Goal: Task Accomplishment & Management: Use online tool/utility

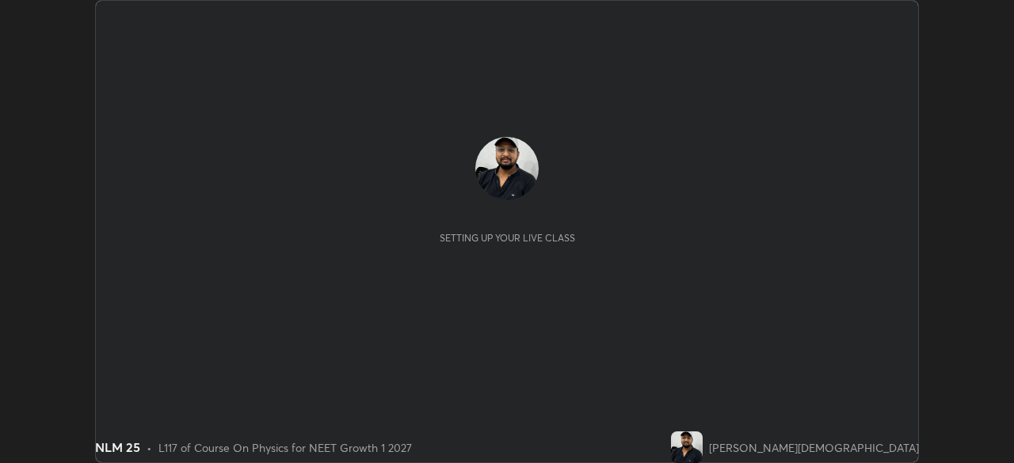
scroll to position [463, 1013]
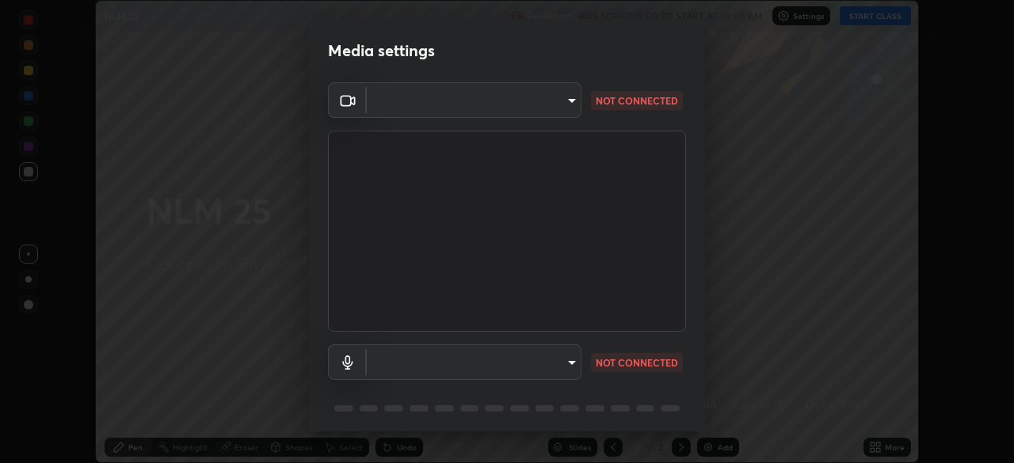
type input "fc38be1871f717ddc8e1b512eadbf63495b763d4820be899b5c927fedf8d93a0"
type input "51fe8f225bf5d629e72ad0ae53a519889cfb3ff01f940cc726373c4ba70a389a"
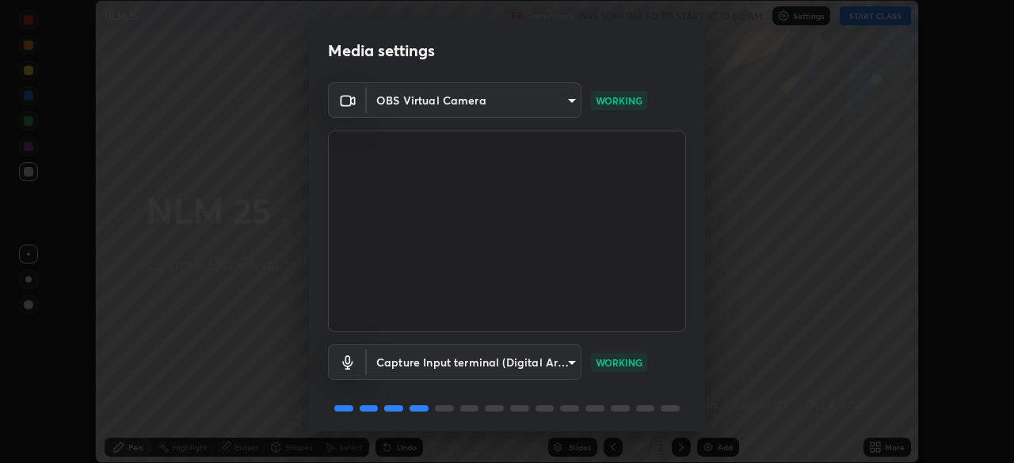
scroll to position [56, 0]
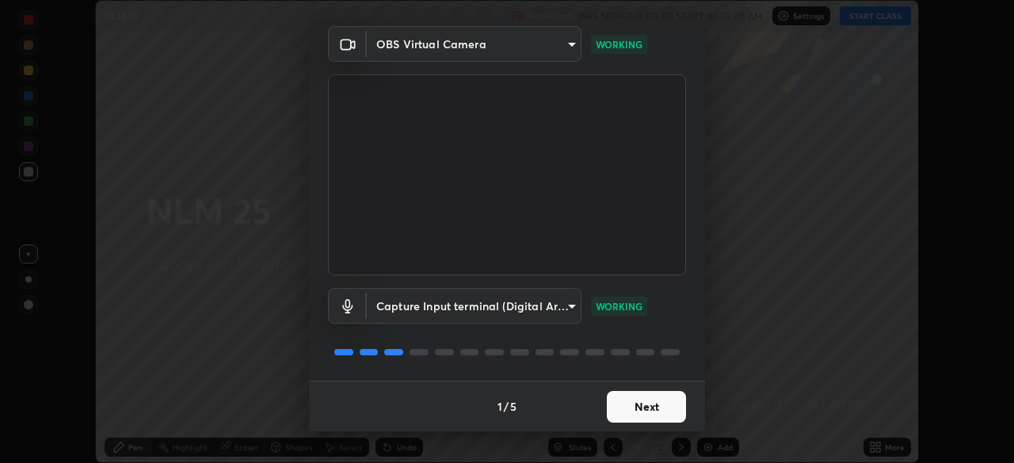
click at [654, 404] on button "Next" at bounding box center [646, 407] width 79 height 32
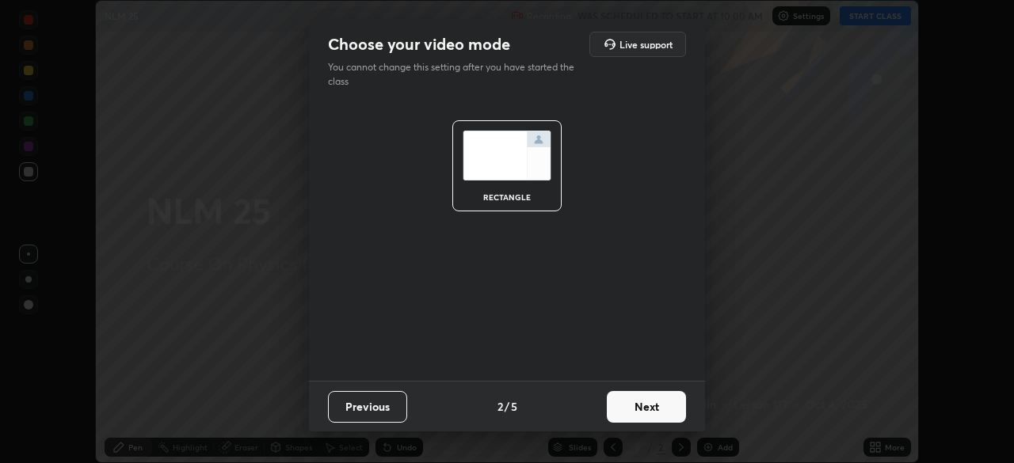
scroll to position [0, 0]
click at [655, 402] on button "Next" at bounding box center [646, 407] width 79 height 32
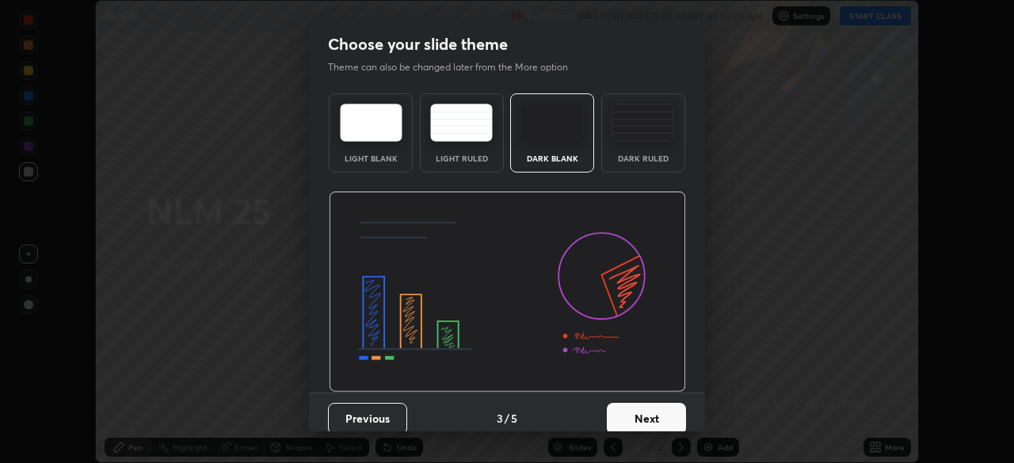
click at [638, 143] on div "Dark Ruled" at bounding box center [643, 132] width 84 height 79
click at [659, 418] on button "Next" at bounding box center [646, 419] width 79 height 32
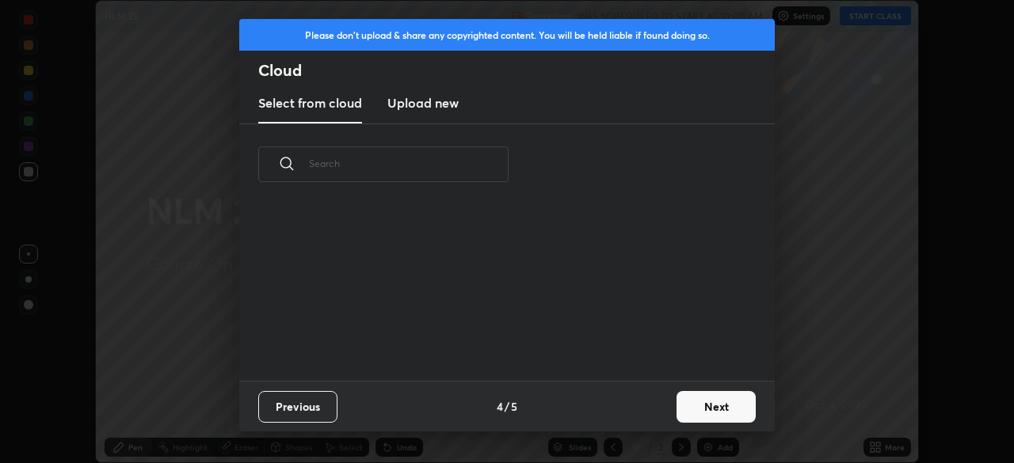
click at [698, 413] on button "Next" at bounding box center [715, 407] width 79 height 32
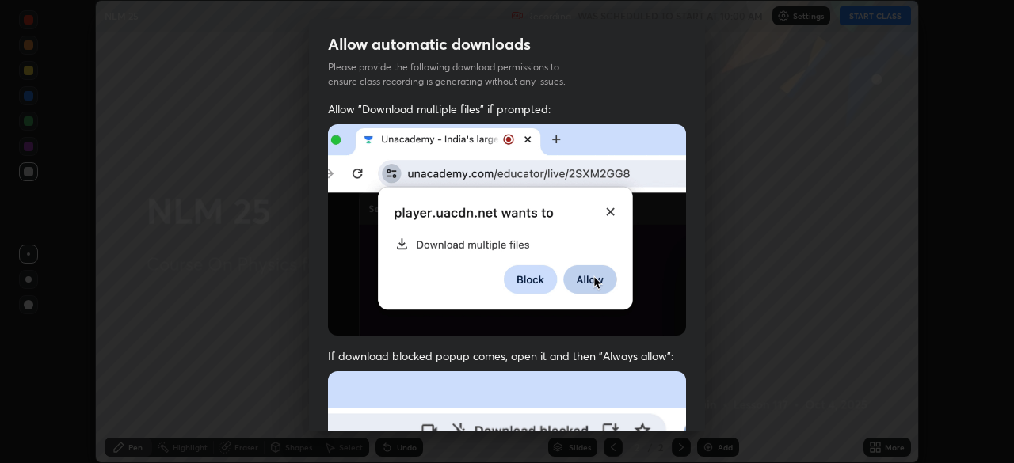
click at [513, 272] on img at bounding box center [507, 229] width 358 height 211
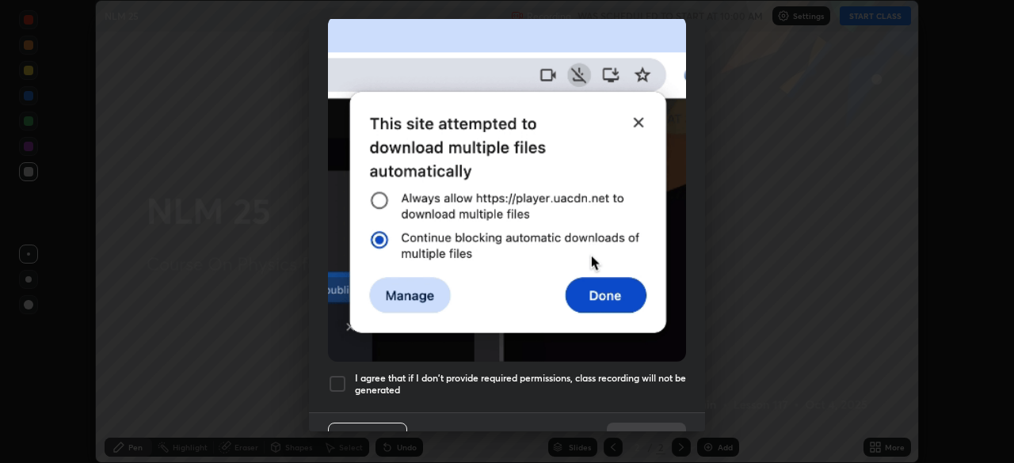
scroll to position [379, 0]
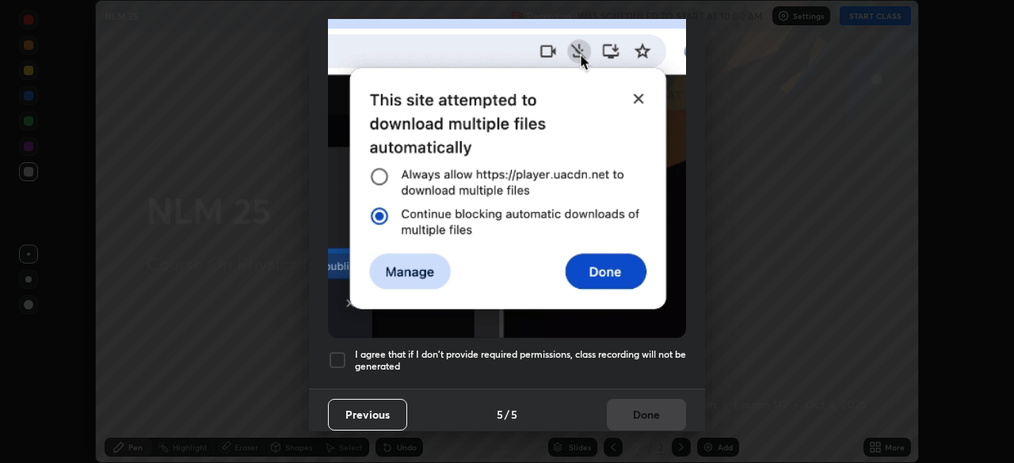
click at [478, 355] on h5 "I agree that if I don't provide required permissions, class recording will not …" at bounding box center [520, 361] width 331 height 25
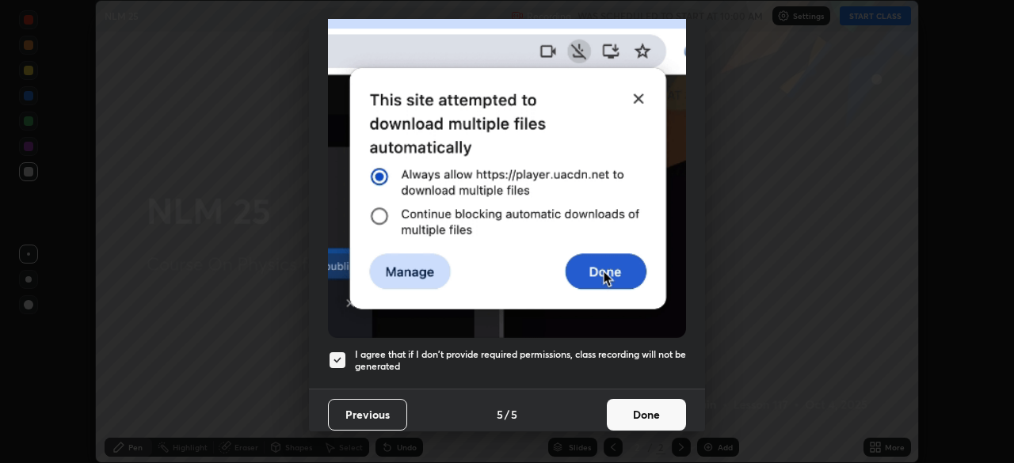
click at [662, 409] on button "Done" at bounding box center [646, 415] width 79 height 32
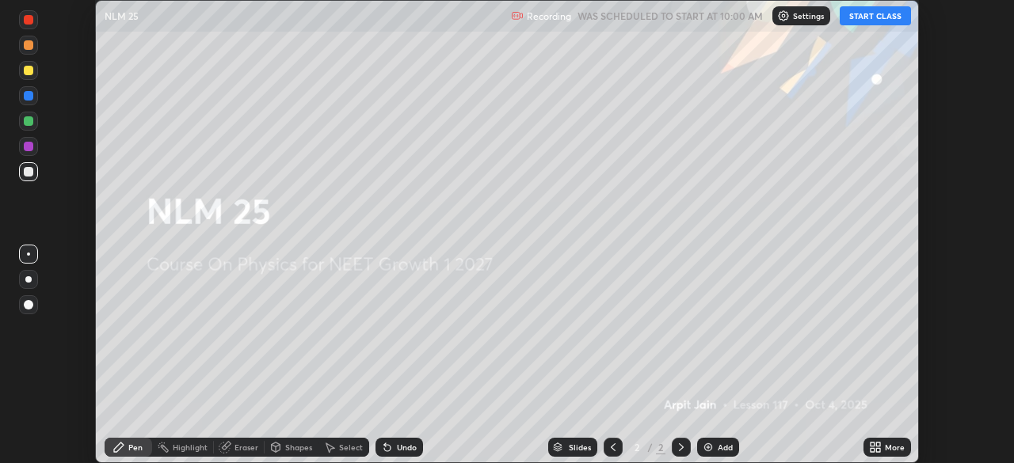
click at [871, 17] on button "START CLASS" at bounding box center [875, 15] width 71 height 19
click at [719, 455] on div "Add" at bounding box center [718, 447] width 42 height 19
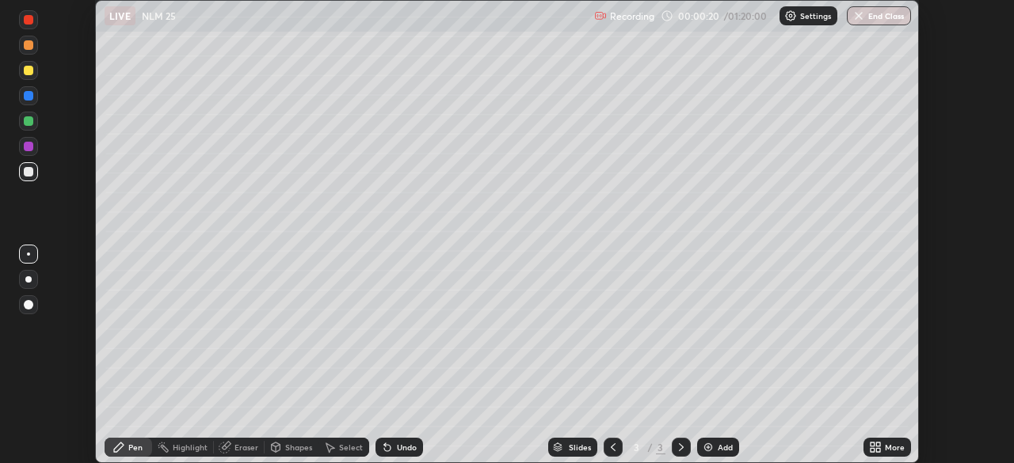
click at [29, 121] on div at bounding box center [29, 121] width 10 height 10
click at [31, 70] on div at bounding box center [29, 71] width 10 height 10
click at [341, 447] on div "Select" at bounding box center [351, 448] width 24 height 8
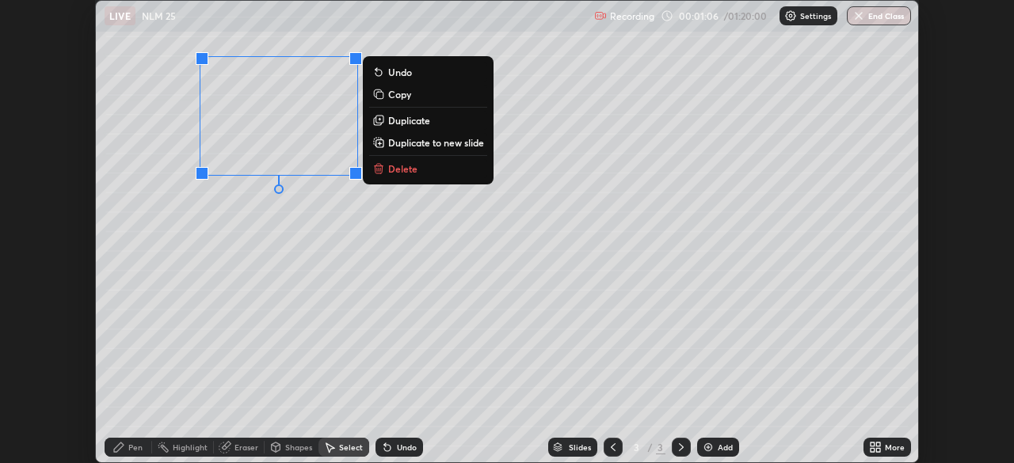
click at [407, 125] on p "Duplicate" at bounding box center [409, 120] width 42 height 13
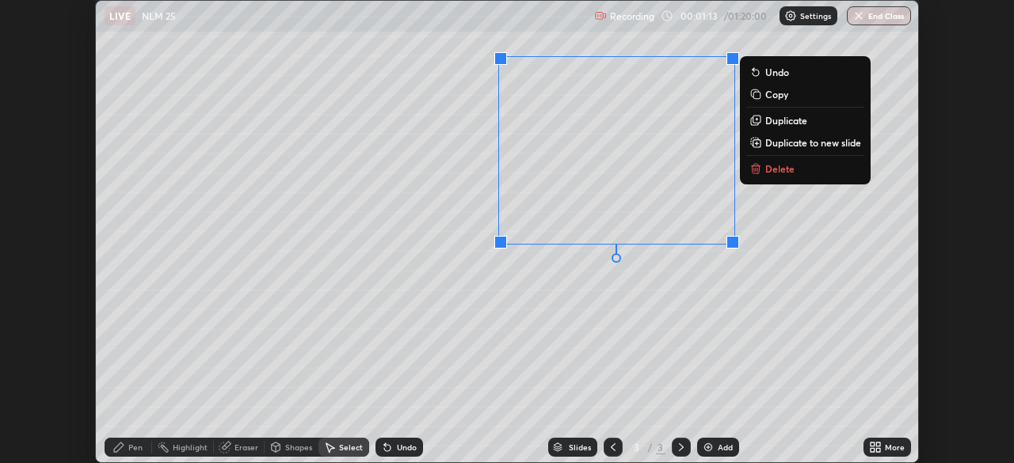
click at [379, 356] on div "0 ° Undo Copy Duplicate Duplicate to new slide Delete" at bounding box center [507, 232] width 822 height 462
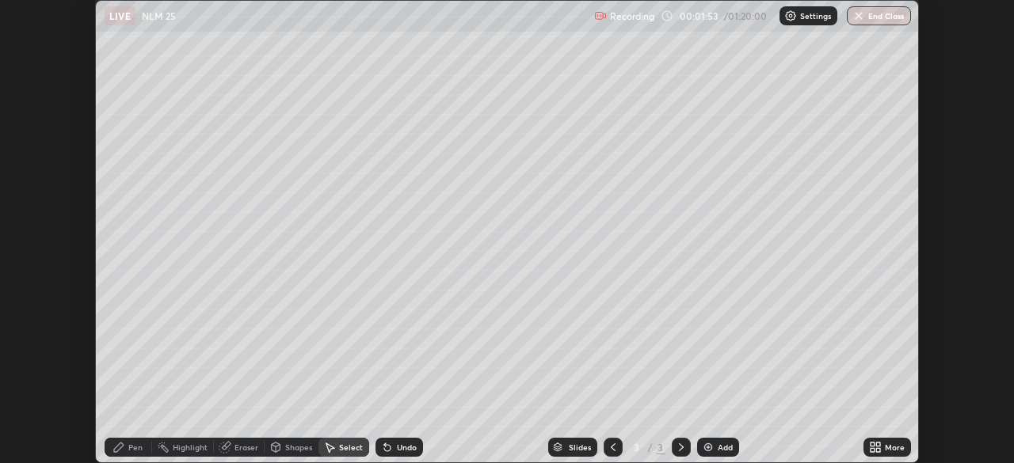
click at [124, 444] on icon at bounding box center [118, 447] width 13 height 13
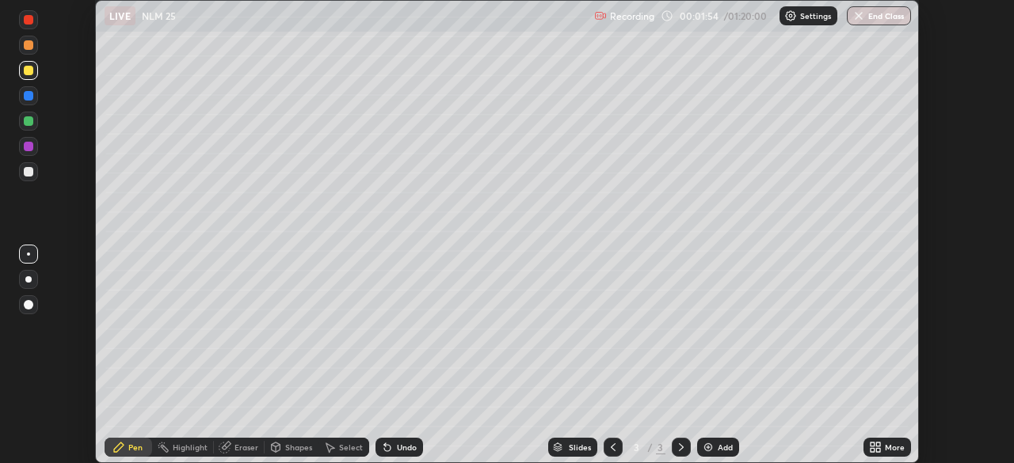
click at [26, 173] on div at bounding box center [29, 172] width 10 height 10
click at [29, 280] on div at bounding box center [28, 279] width 6 height 6
click at [30, 74] on div at bounding box center [29, 71] width 10 height 10
click at [22, 21] on div at bounding box center [28, 19] width 19 height 19
click at [392, 445] on div "Undo" at bounding box center [399, 447] width 48 height 19
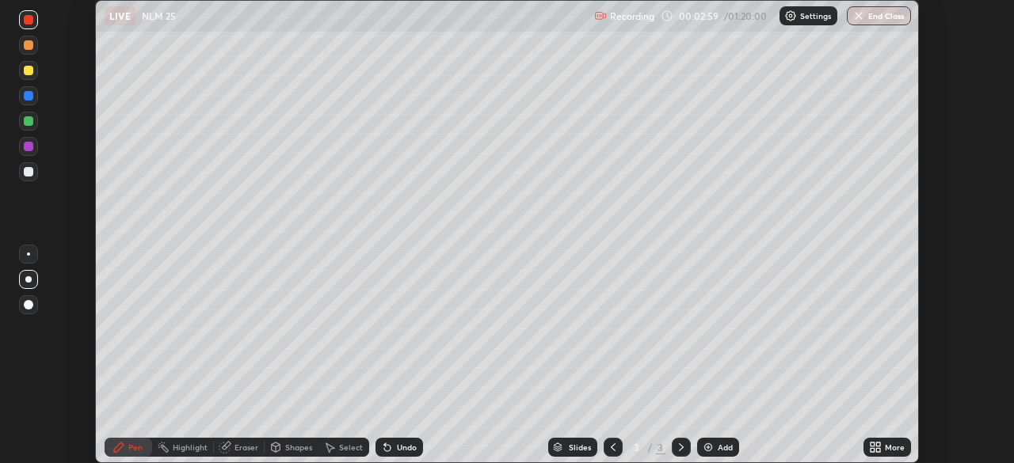
click at [398, 444] on div "Undo" at bounding box center [407, 448] width 20 height 8
click at [398, 448] on div "Undo" at bounding box center [407, 448] width 20 height 8
click at [30, 178] on div at bounding box center [28, 171] width 19 height 19
click at [714, 450] on div "Add" at bounding box center [718, 447] width 42 height 19
click at [27, 169] on div at bounding box center [29, 172] width 10 height 10
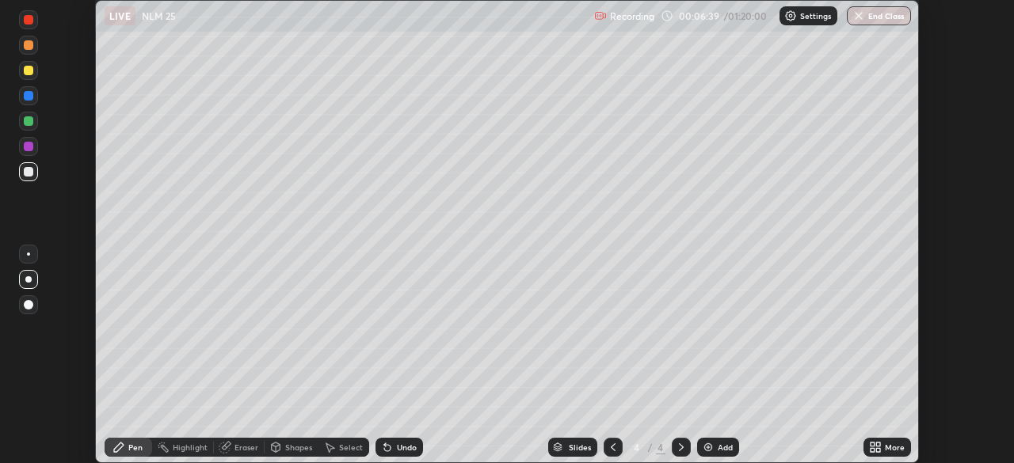
click at [29, 280] on div at bounding box center [28, 279] width 6 height 6
click at [391, 446] on div "Undo" at bounding box center [399, 447] width 48 height 19
click at [30, 124] on div at bounding box center [29, 121] width 10 height 10
click at [27, 172] on div at bounding box center [29, 172] width 10 height 10
click at [29, 71] on div at bounding box center [29, 71] width 10 height 10
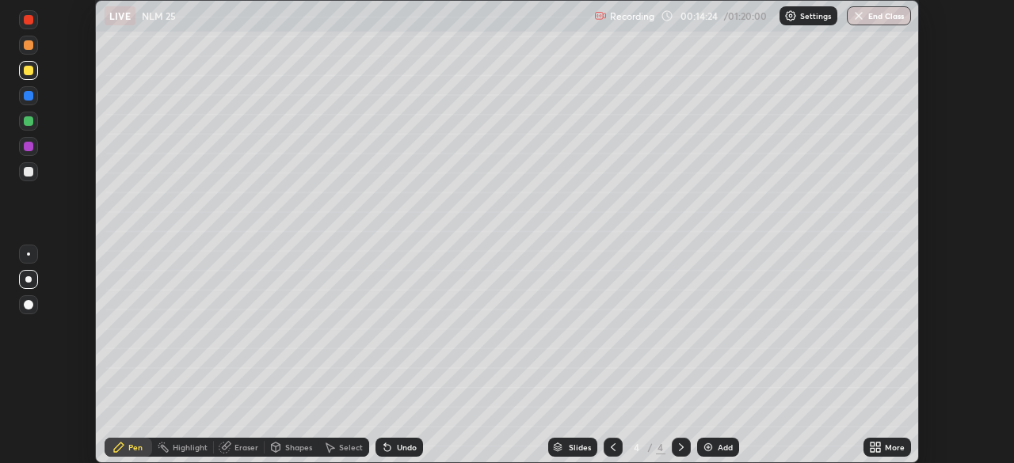
click at [714, 452] on div "Add" at bounding box center [718, 447] width 42 height 19
click at [30, 173] on div at bounding box center [29, 172] width 10 height 10
click at [399, 451] on div "Undo" at bounding box center [407, 448] width 20 height 8
click at [397, 447] on div "Undo" at bounding box center [407, 448] width 20 height 8
click at [718, 448] on div "Add" at bounding box center [725, 448] width 15 height 8
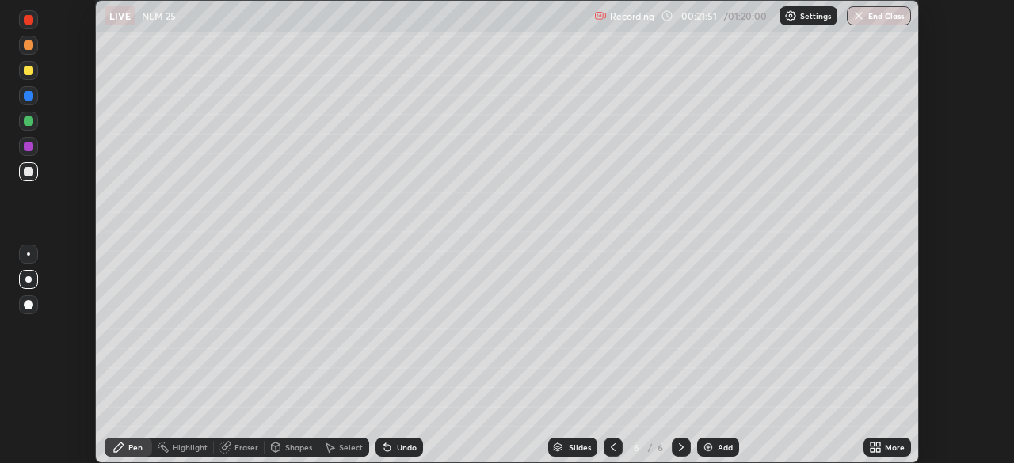
click at [29, 69] on div at bounding box center [29, 71] width 10 height 10
click at [32, 96] on div at bounding box center [29, 96] width 10 height 10
click at [28, 173] on div at bounding box center [29, 172] width 10 height 10
click at [201, 448] on div "Highlight" at bounding box center [190, 448] width 35 height 8
click at [29, 74] on div at bounding box center [29, 71] width 10 height 10
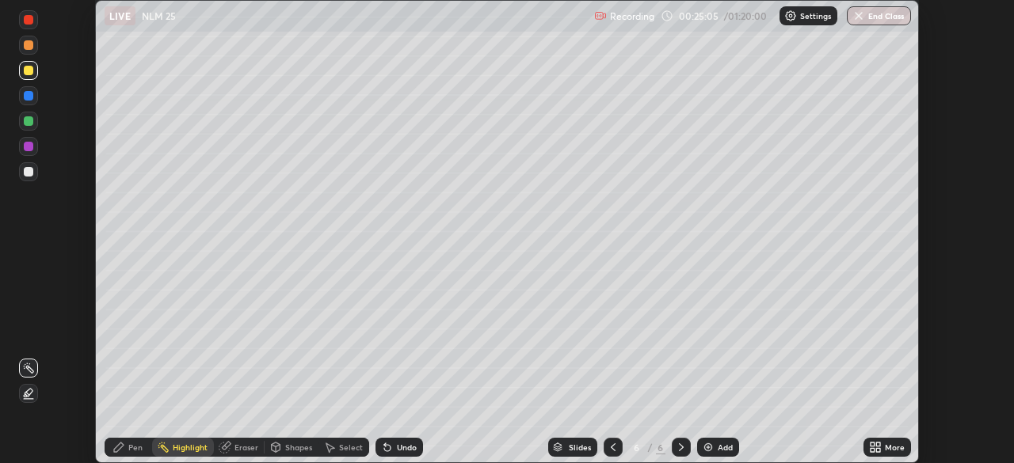
click at [119, 454] on div "Pen" at bounding box center [129, 447] width 48 height 19
click at [399, 447] on div "Undo" at bounding box center [407, 448] width 20 height 8
click at [712, 448] on img at bounding box center [708, 447] width 13 height 13
click at [607, 446] on icon at bounding box center [613, 447] width 13 height 13
click at [615, 432] on div at bounding box center [613, 448] width 19 height 32
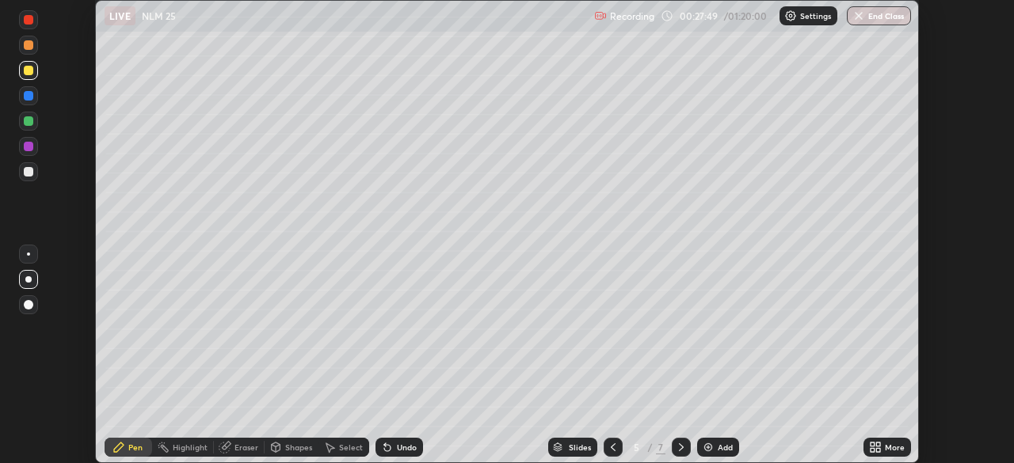
click at [680, 448] on icon at bounding box center [681, 447] width 13 height 13
click at [714, 449] on div "Add" at bounding box center [718, 447] width 42 height 19
click at [29, 173] on div at bounding box center [29, 172] width 10 height 10
click at [232, 451] on div "Eraser" at bounding box center [239, 447] width 51 height 19
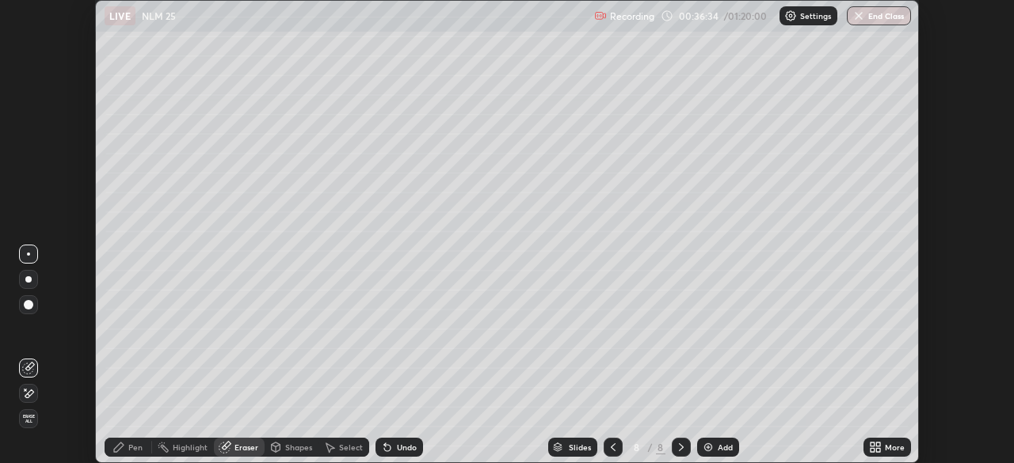
click at [124, 442] on icon at bounding box center [118, 447] width 13 height 13
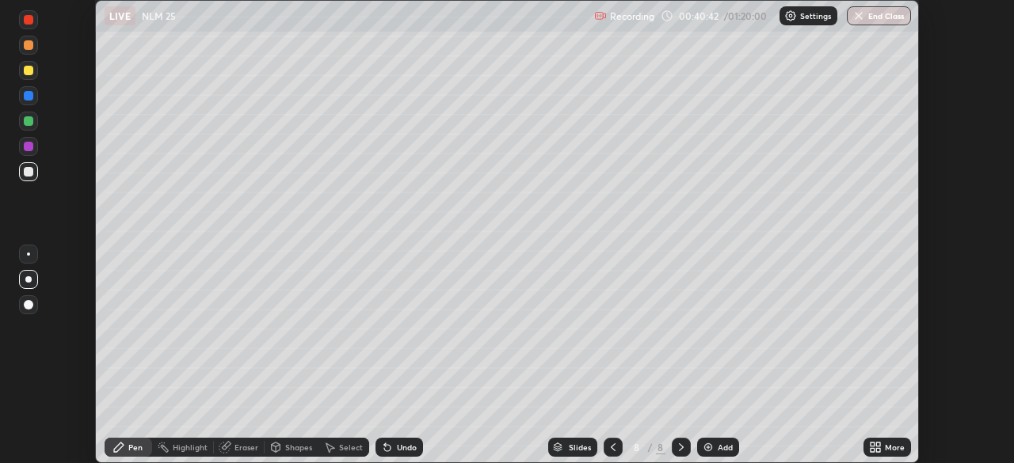
click at [710, 445] on img at bounding box center [708, 447] width 13 height 13
click at [611, 441] on icon at bounding box center [613, 447] width 13 height 13
click at [680, 448] on icon at bounding box center [681, 447] width 13 height 13
click at [32, 175] on div at bounding box center [29, 172] width 10 height 10
click at [29, 124] on div at bounding box center [29, 121] width 10 height 10
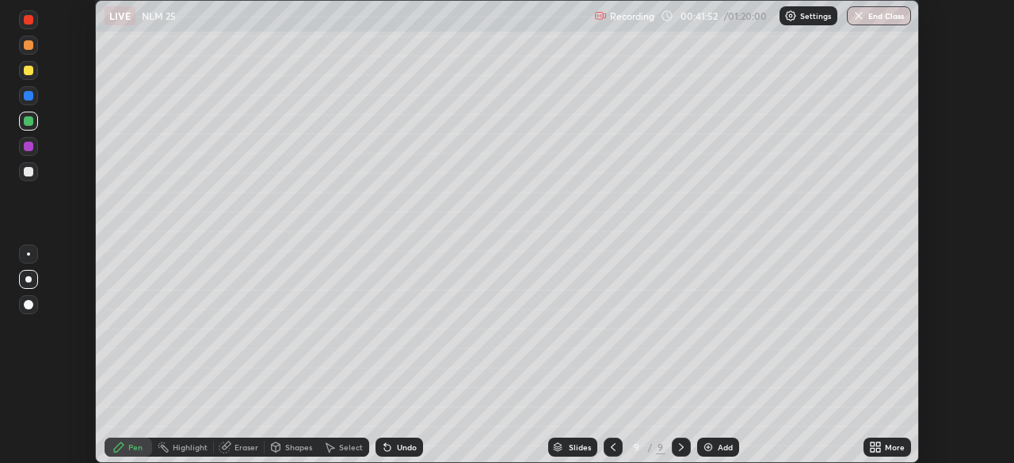
click at [26, 170] on div at bounding box center [29, 172] width 10 height 10
click at [29, 74] on div at bounding box center [29, 71] width 10 height 10
click at [337, 444] on div "Select" at bounding box center [343, 447] width 51 height 19
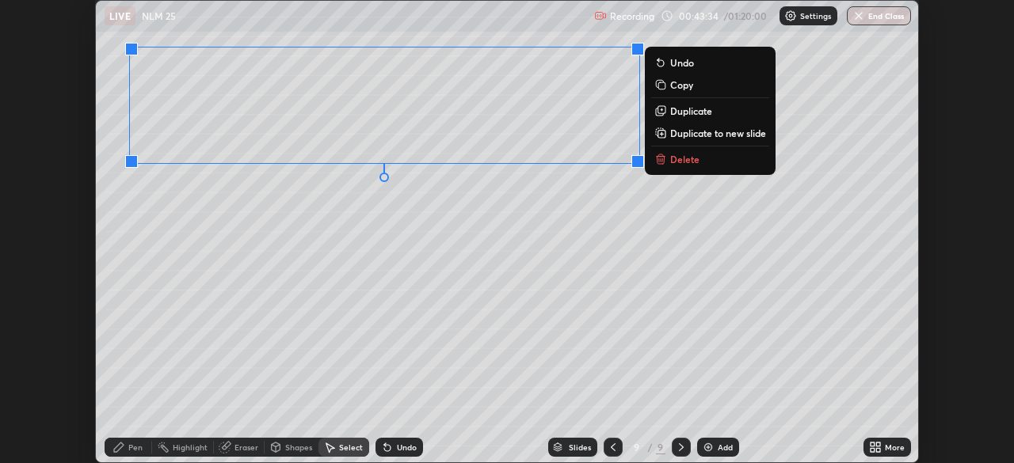
click at [672, 109] on p "Duplicate" at bounding box center [691, 111] width 42 height 13
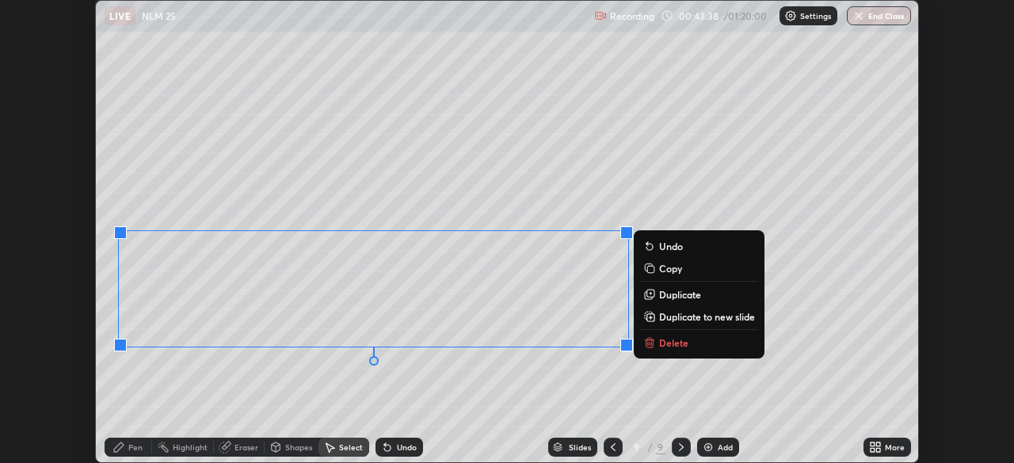
click at [230, 444] on icon at bounding box center [226, 446] width 9 height 8
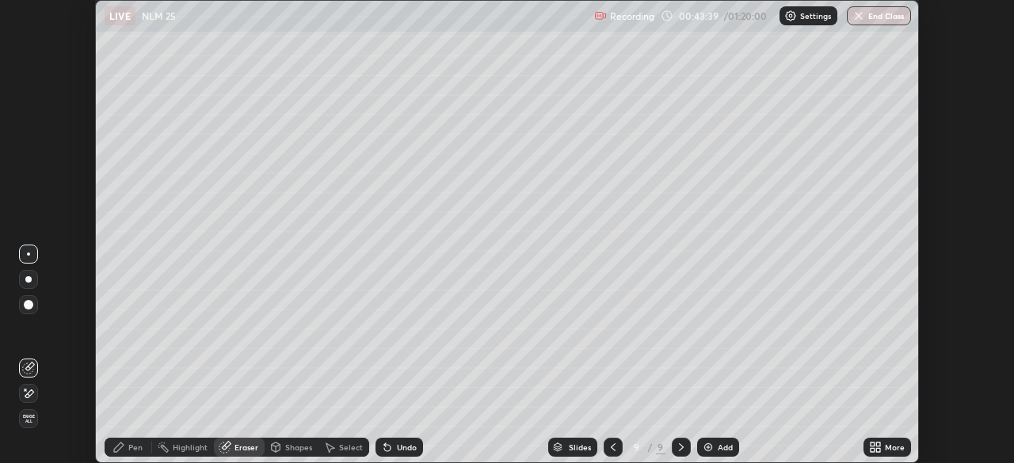
click at [25, 390] on icon at bounding box center [26, 390] width 2 height 2
click at [334, 448] on icon at bounding box center [329, 447] width 13 height 13
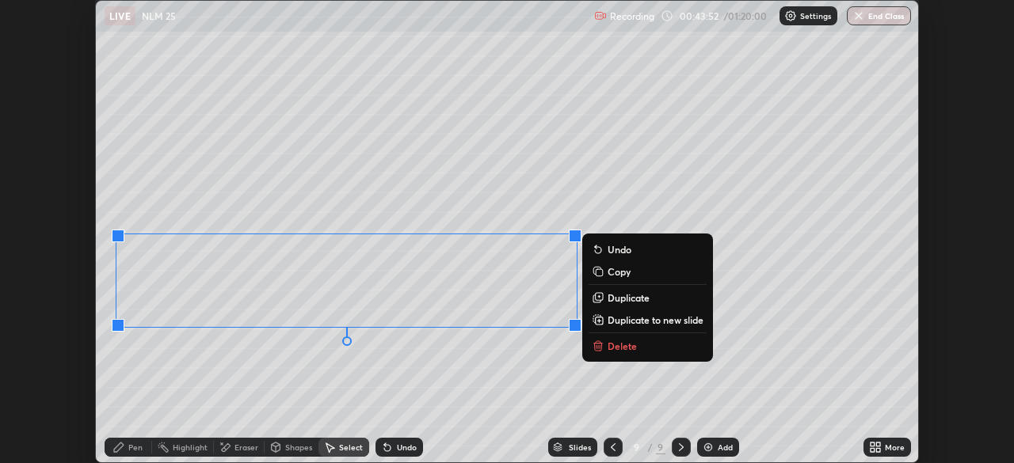
click at [601, 298] on icon at bounding box center [599, 296] width 7 height 7
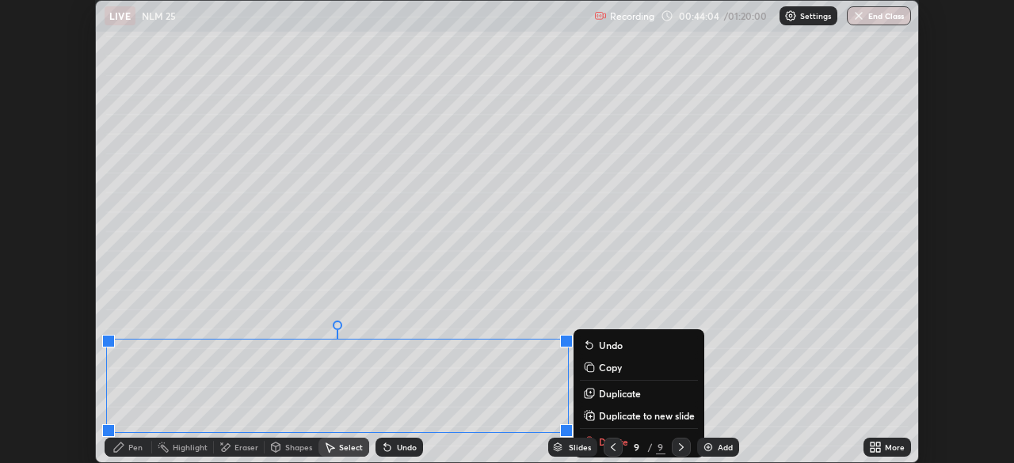
click at [656, 280] on div "0 ° Undo Copy Duplicate Duplicate to new slide Delete" at bounding box center [507, 232] width 822 height 462
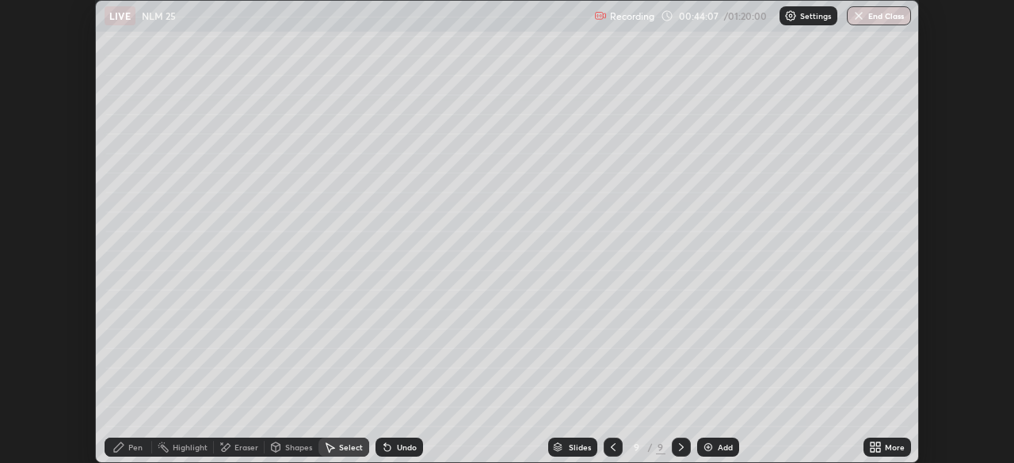
click at [120, 445] on icon at bounding box center [119, 448] width 10 height 10
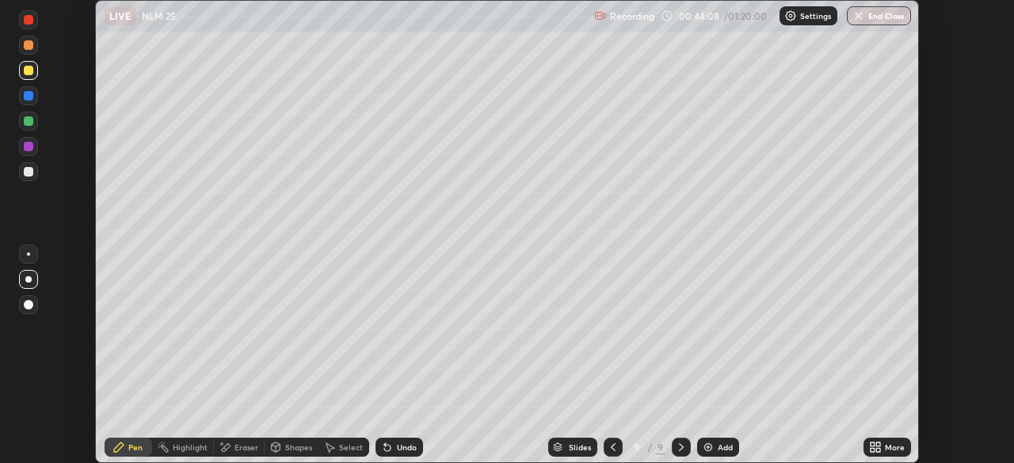
click at [29, 20] on div at bounding box center [29, 20] width 10 height 10
click at [27, 282] on div at bounding box center [28, 279] width 6 height 6
click at [24, 303] on div at bounding box center [29, 305] width 10 height 10
click at [389, 432] on div "Undo" at bounding box center [396, 448] width 54 height 32
click at [711, 448] on img at bounding box center [708, 447] width 13 height 13
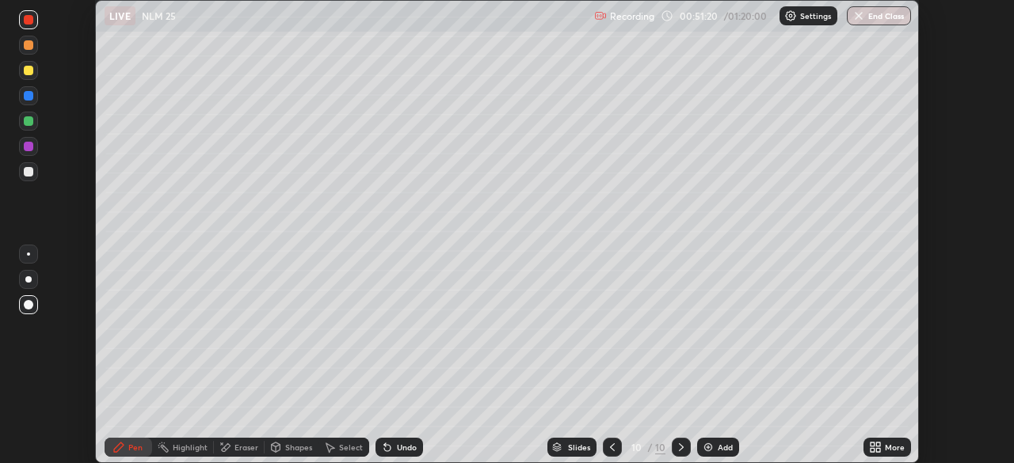
click at [28, 172] on div at bounding box center [29, 172] width 10 height 10
click at [31, 170] on div at bounding box center [29, 172] width 10 height 10
click at [29, 70] on div at bounding box center [29, 71] width 10 height 10
click at [32, 99] on div at bounding box center [28, 95] width 19 height 19
click at [29, 173] on div at bounding box center [29, 172] width 10 height 10
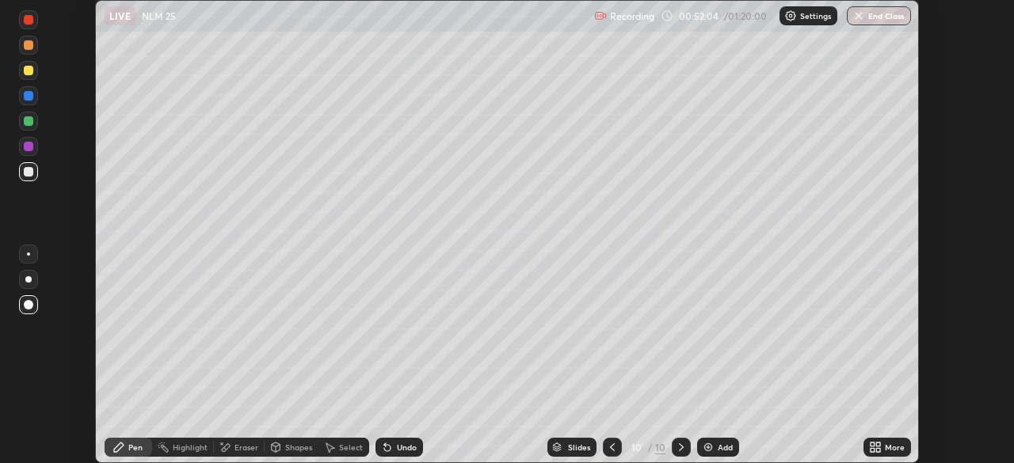
click at [28, 70] on div at bounding box center [29, 71] width 10 height 10
click at [335, 448] on div "Select" at bounding box center [343, 447] width 51 height 19
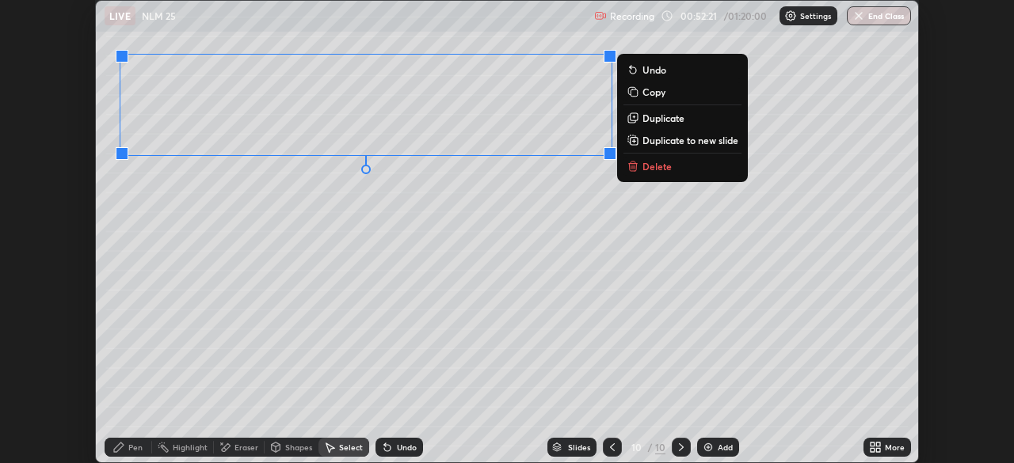
click at [652, 120] on p "Duplicate" at bounding box center [663, 118] width 42 height 13
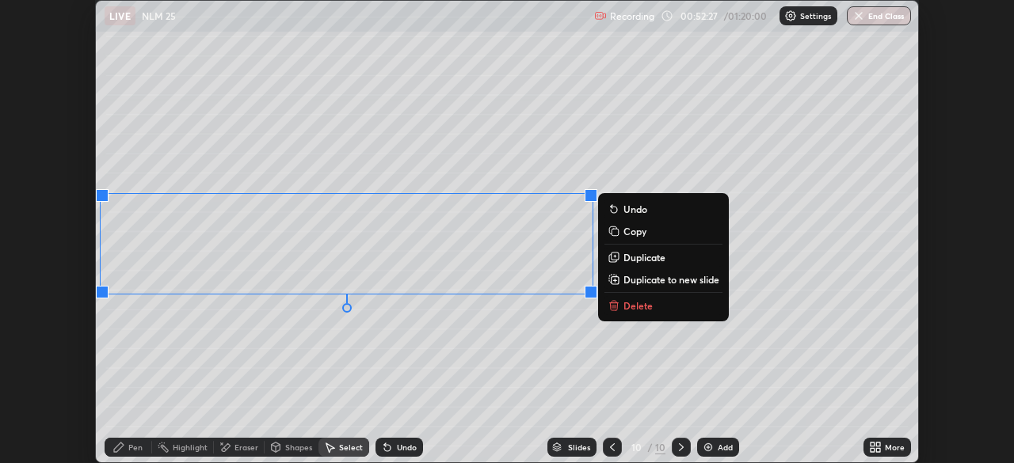
click at [624, 262] on p "Duplicate" at bounding box center [644, 257] width 42 height 13
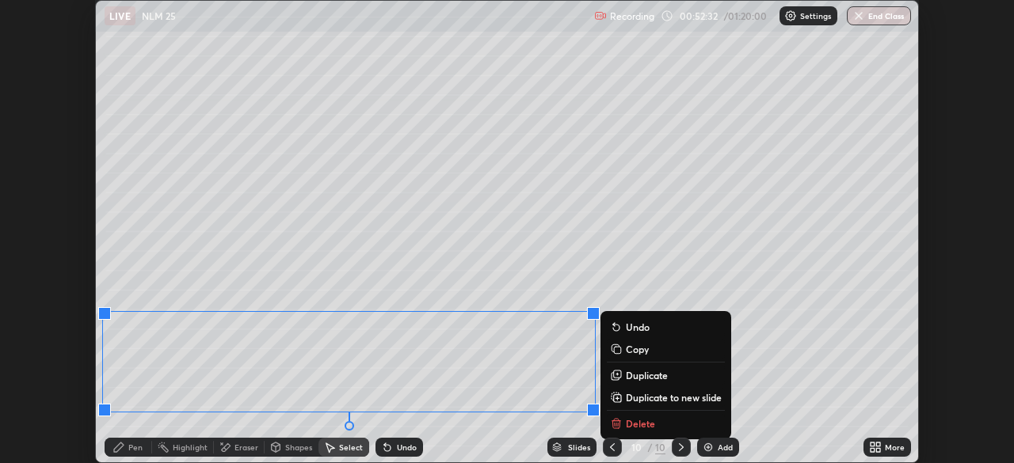
click at [129, 445] on div "Pen" at bounding box center [135, 448] width 14 height 8
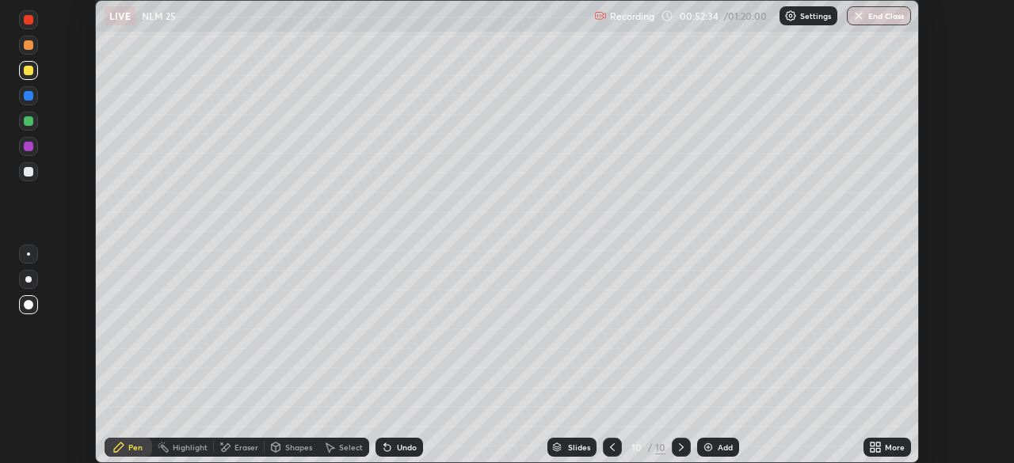
click at [29, 172] on div at bounding box center [29, 172] width 10 height 10
click at [238, 450] on div "Eraser" at bounding box center [246, 448] width 24 height 8
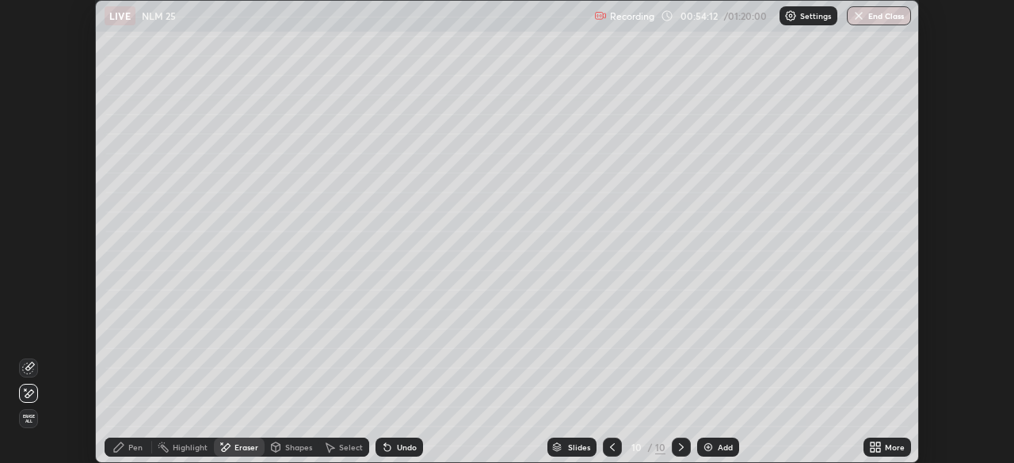
click at [25, 371] on icon at bounding box center [28, 368] width 13 height 13
click at [122, 455] on div "Pen" at bounding box center [129, 447] width 48 height 19
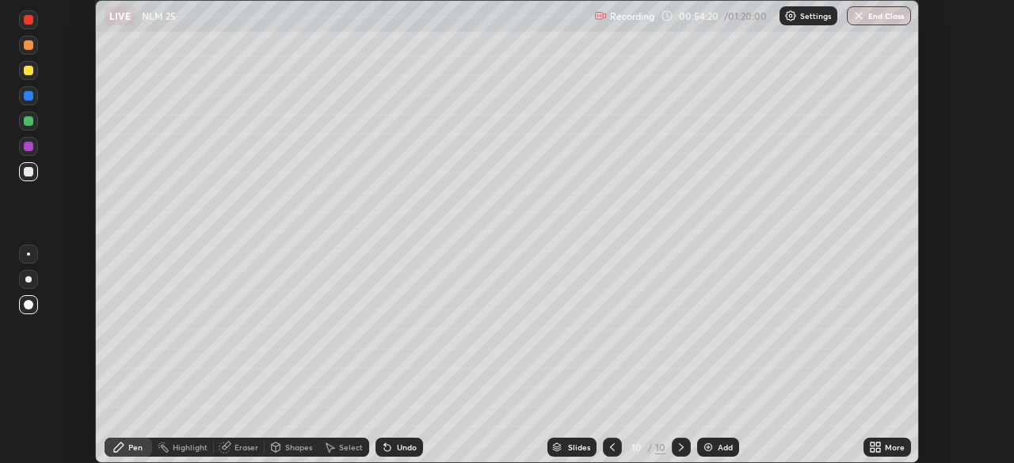
click at [32, 19] on div at bounding box center [29, 20] width 10 height 10
click at [715, 446] on div "Add" at bounding box center [718, 447] width 42 height 19
click at [27, 73] on div at bounding box center [29, 71] width 10 height 10
click at [29, 173] on div at bounding box center [29, 172] width 10 height 10
click at [29, 120] on div at bounding box center [29, 121] width 10 height 10
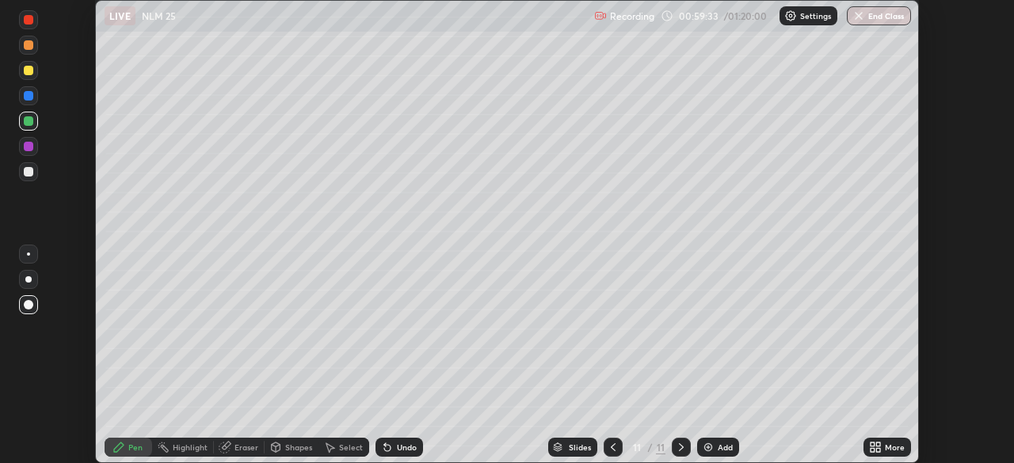
click at [29, 74] on div at bounding box center [29, 71] width 10 height 10
click at [401, 445] on div "Undo" at bounding box center [407, 448] width 20 height 8
click at [709, 447] on img at bounding box center [708, 447] width 13 height 13
click at [29, 97] on div at bounding box center [29, 96] width 10 height 10
click at [25, 168] on div at bounding box center [29, 172] width 10 height 10
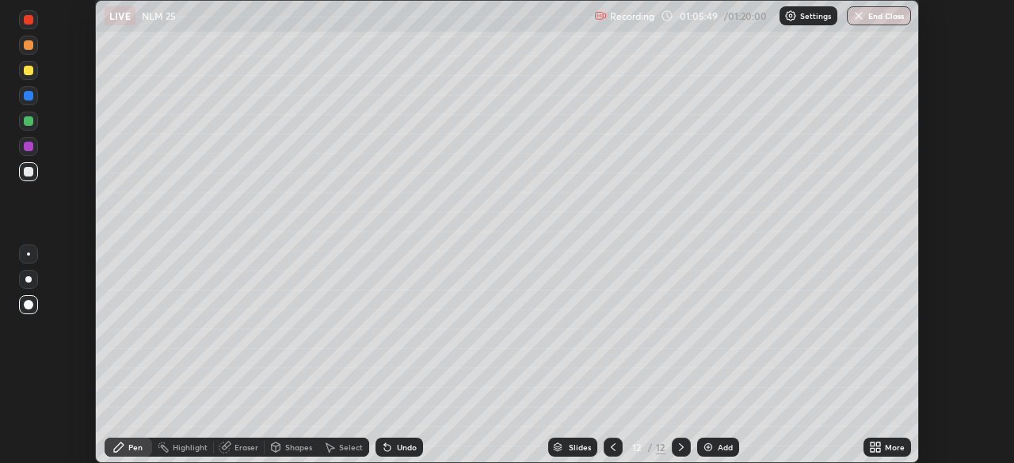
click at [29, 147] on div at bounding box center [29, 147] width 10 height 10
click at [394, 449] on div "Undo" at bounding box center [399, 447] width 48 height 19
click at [715, 448] on div "Add" at bounding box center [718, 447] width 42 height 19
click at [29, 177] on div at bounding box center [28, 171] width 19 height 19
click at [387, 456] on div "Undo" at bounding box center [399, 447] width 48 height 19
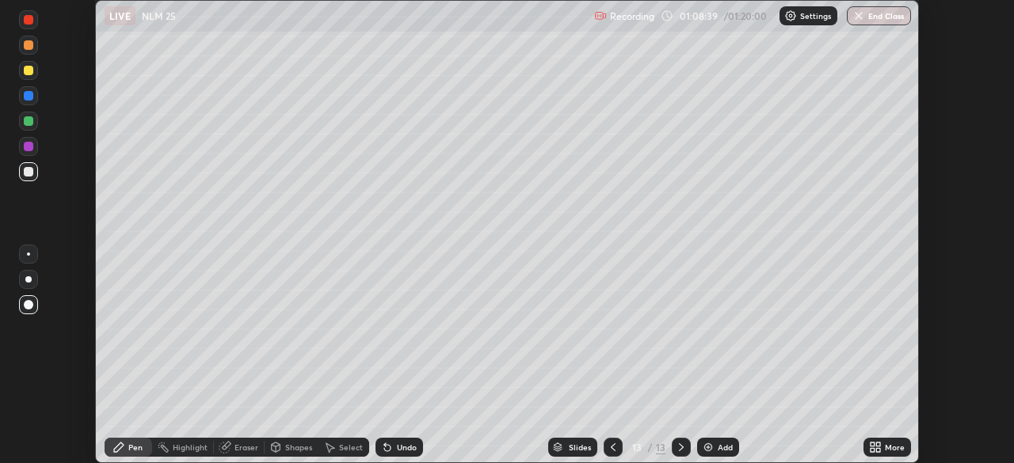
click at [390, 443] on icon at bounding box center [387, 447] width 13 height 13
click at [384, 444] on icon at bounding box center [385, 445] width 2 height 2
click at [612, 444] on icon at bounding box center [613, 448] width 5 height 8
click at [680, 448] on icon at bounding box center [681, 447] width 13 height 13
click at [30, 100] on div at bounding box center [29, 96] width 10 height 10
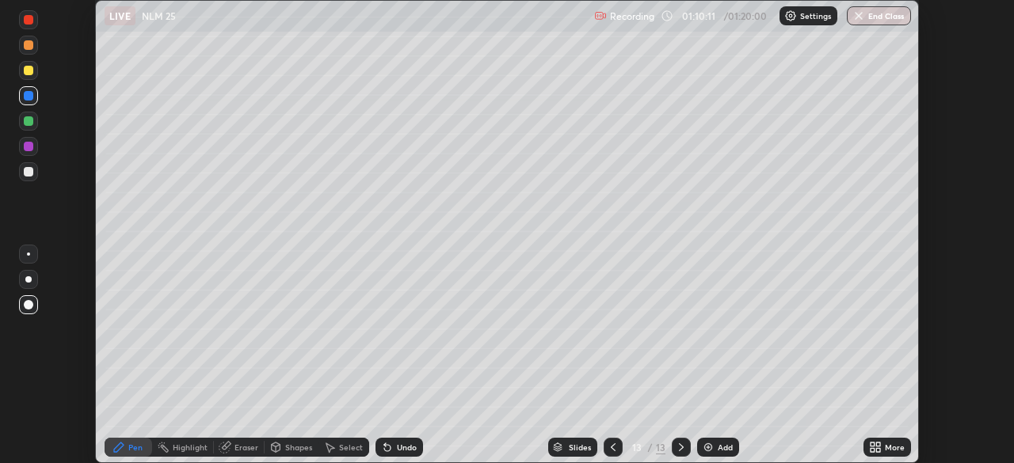
click at [611, 448] on icon at bounding box center [613, 447] width 13 height 13
click at [680, 449] on icon at bounding box center [681, 448] width 5 height 8
click at [707, 455] on div "Add" at bounding box center [718, 447] width 42 height 19
click at [29, 173] on div at bounding box center [29, 172] width 10 height 10
click at [398, 447] on div "Undo" at bounding box center [407, 448] width 20 height 8
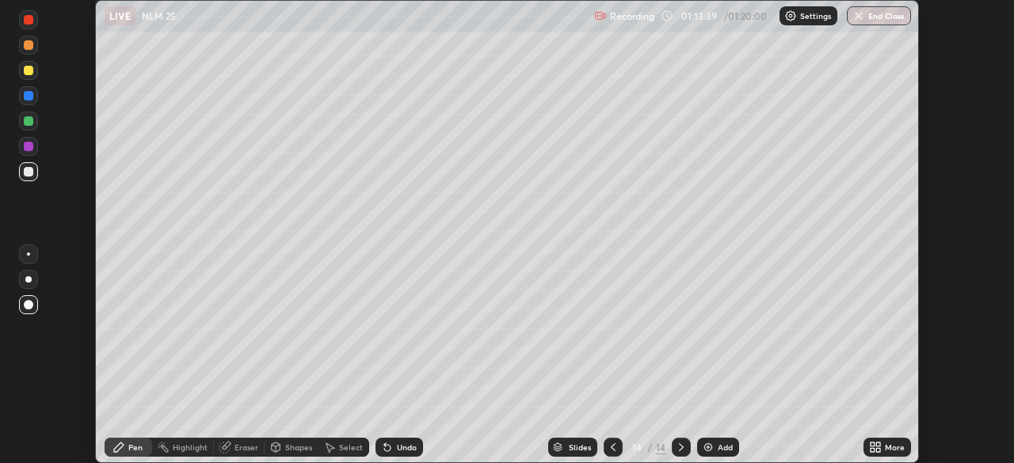
click at [390, 449] on icon at bounding box center [387, 447] width 13 height 13
click at [382, 455] on div "Undo" at bounding box center [399, 447] width 48 height 19
click at [385, 448] on icon at bounding box center [387, 448] width 6 height 6
click at [375, 453] on div "Undo" at bounding box center [399, 447] width 48 height 19
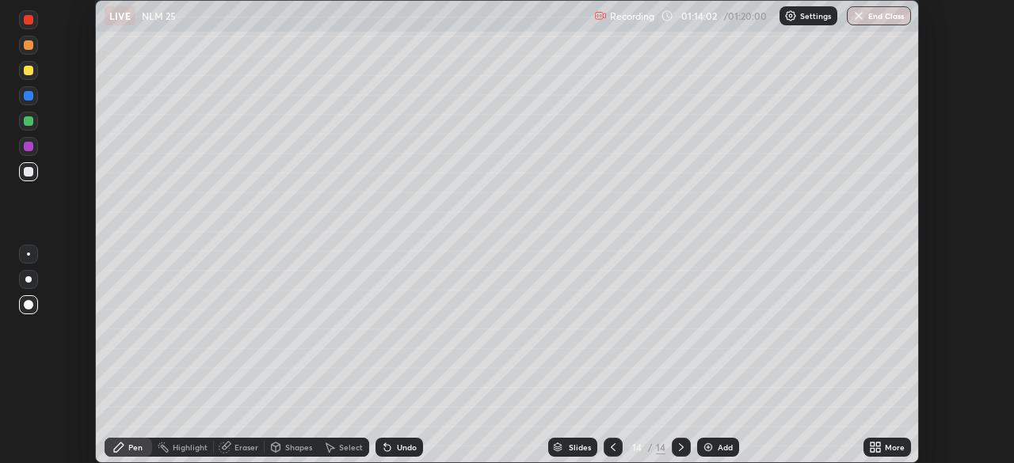
click at [21, 97] on div at bounding box center [28, 95] width 19 height 19
click at [29, 148] on div at bounding box center [29, 147] width 10 height 10
click at [25, 173] on div at bounding box center [29, 172] width 10 height 10
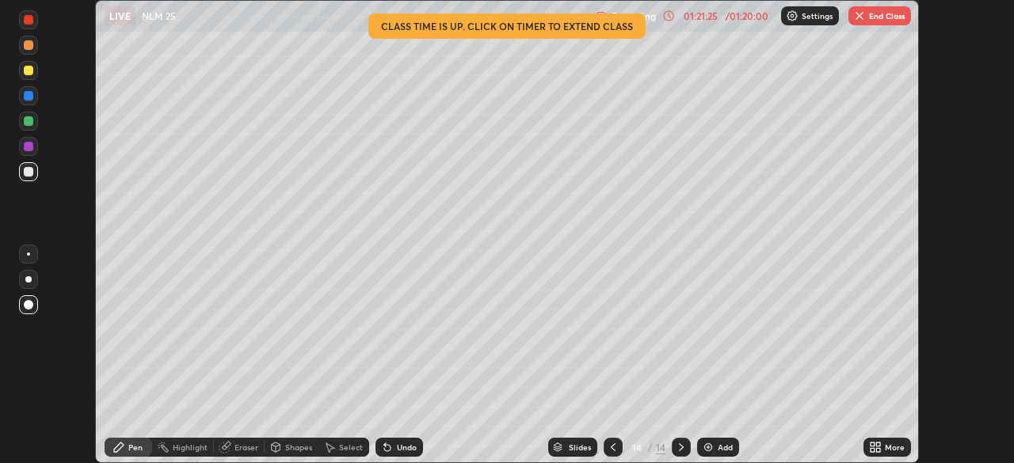
click at [856, 11] on img "button" at bounding box center [859, 16] width 13 height 13
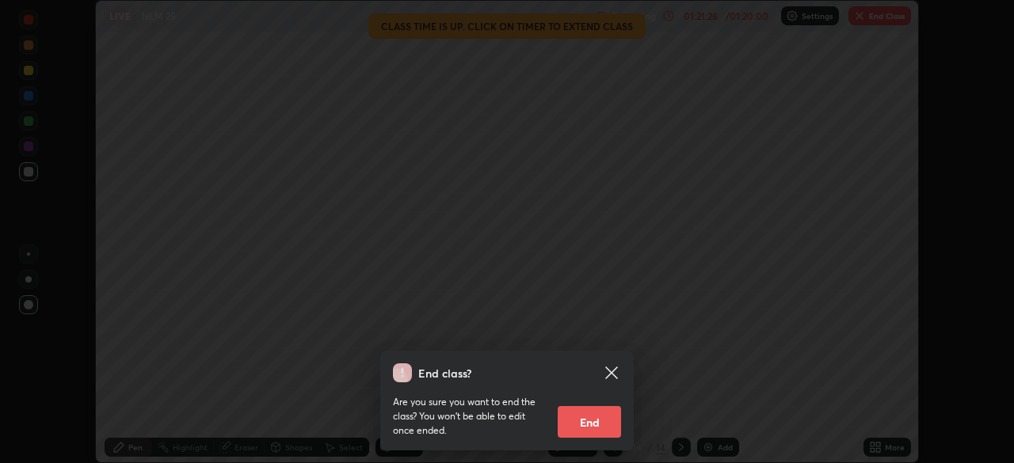
click at [585, 410] on button "End" at bounding box center [589, 422] width 63 height 32
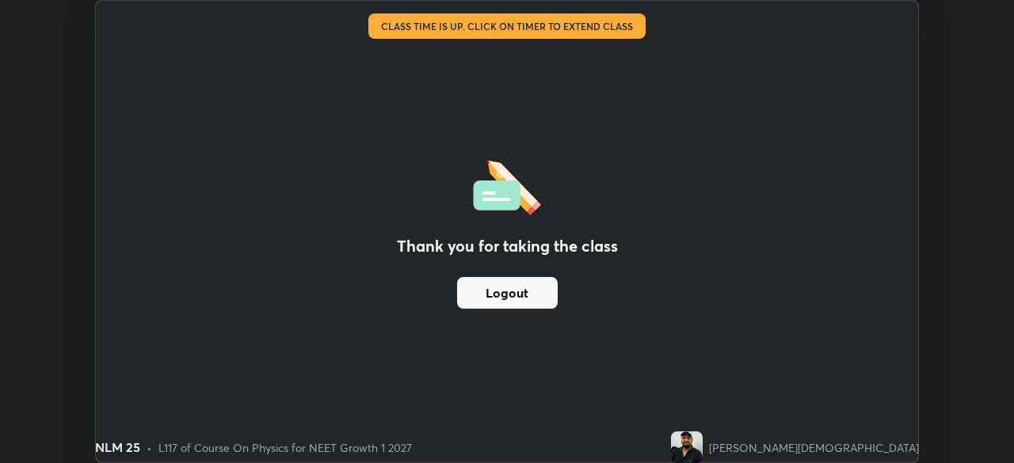
click at [528, 285] on button "Logout" at bounding box center [507, 293] width 101 height 32
